Goal: Transaction & Acquisition: Register for event/course

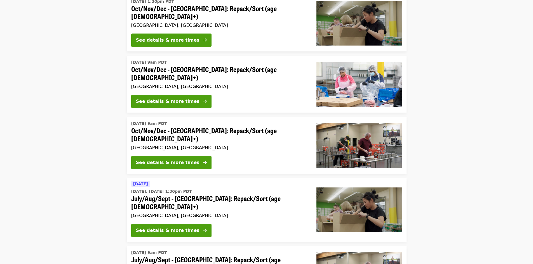
scroll to position [140, 0]
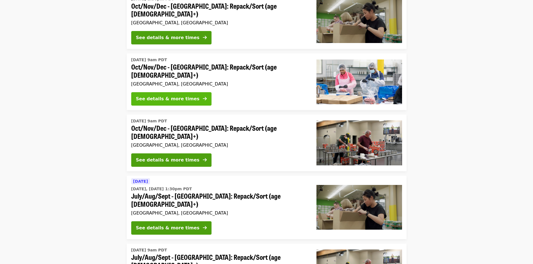
click at [164, 96] on div "See details & more times" at bounding box center [167, 99] width 63 height 7
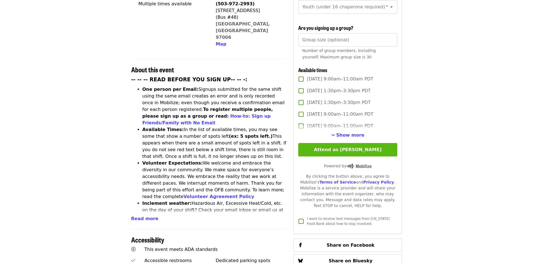
scroll to position [168, 0]
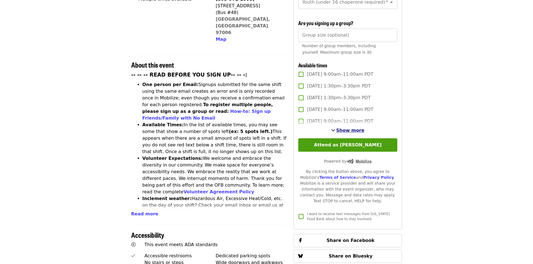
click at [340, 130] on span "Show more" at bounding box center [350, 130] width 28 height 5
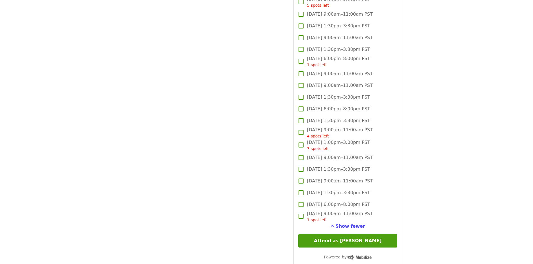
scroll to position [1342, 0]
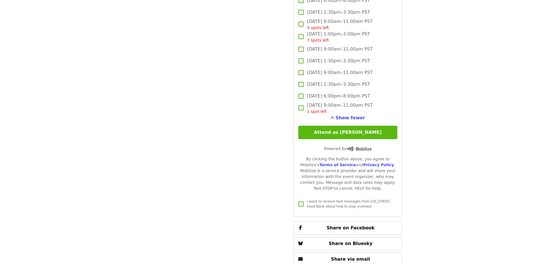
click at [359, 131] on button "Attend as [PERSON_NAME]" at bounding box center [347, 132] width 99 height 13
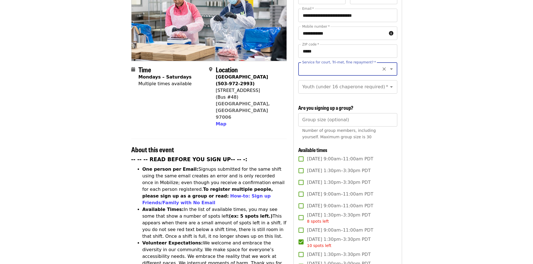
scroll to position [0, 0]
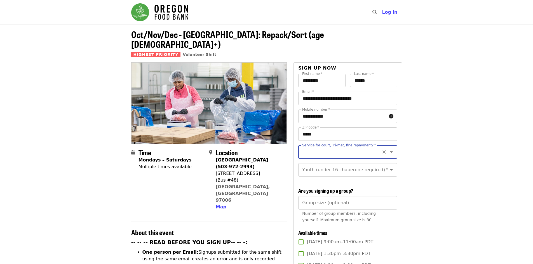
click at [365, 147] on input "Service for court, Tri-met, fine repayment?   *" at bounding box center [341, 152] width 76 height 11
click at [305, 158] on li "No" at bounding box center [345, 157] width 94 height 10
type input "**"
click at [388, 167] on icon "Open" at bounding box center [391, 170] width 7 height 7
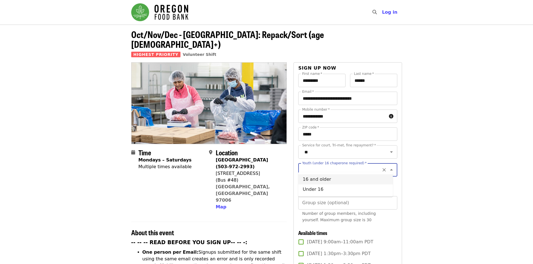
click at [316, 179] on li "16 and older" at bounding box center [345, 179] width 94 height 10
type input "**********"
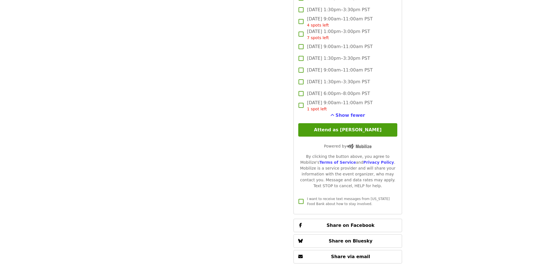
scroll to position [1342, 0]
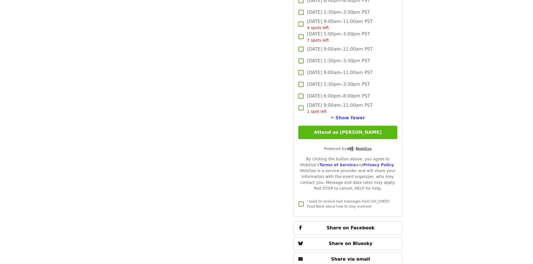
click at [350, 132] on button "Attend as [PERSON_NAME]" at bounding box center [347, 132] width 99 height 13
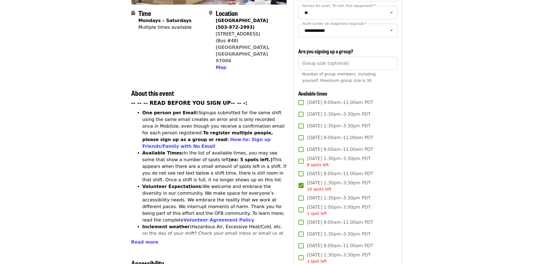
scroll to position [0, 0]
